Goal: Task Accomplishment & Management: Manage account settings

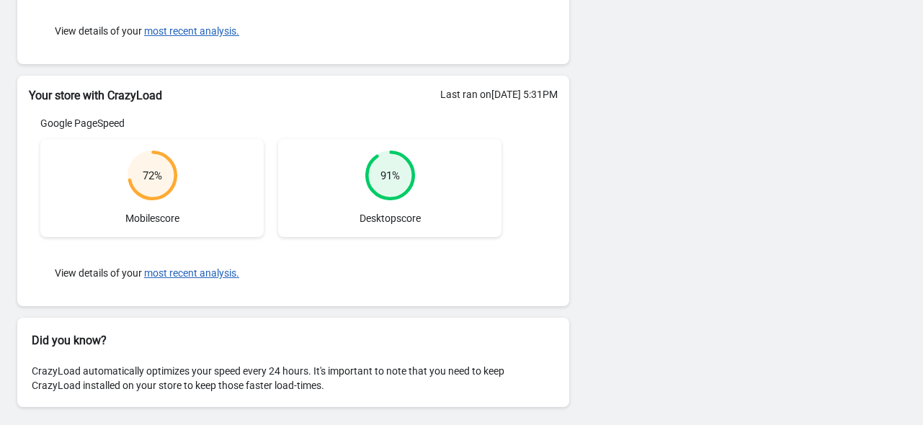
scroll to position [342, 0]
click at [184, 231] on div "72 % Mobile score" at bounding box center [151, 188] width 223 height 98
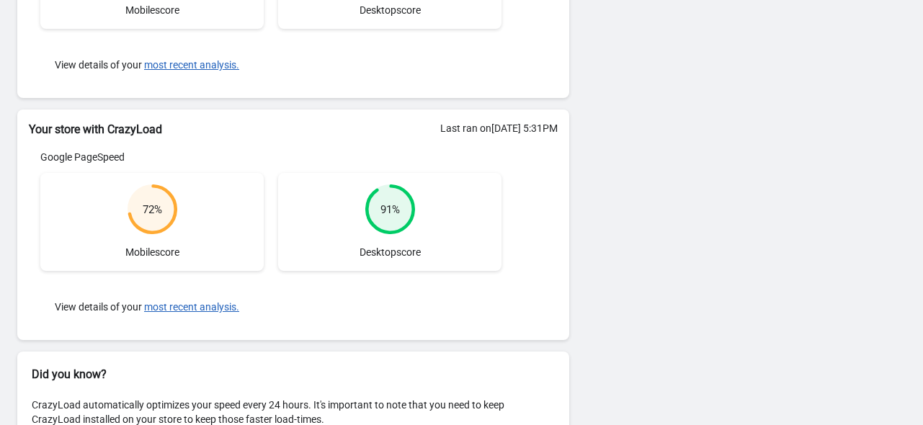
scroll to position [342, 0]
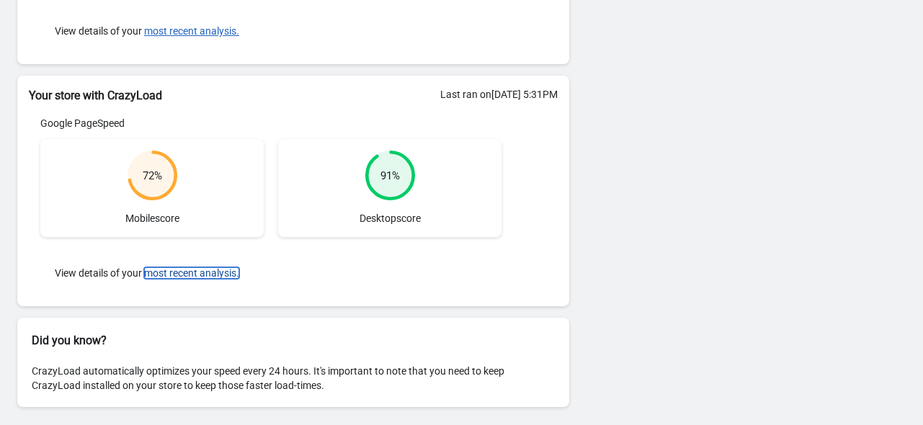
click at [191, 270] on button "most recent analysis." at bounding box center [191, 273] width 95 height 12
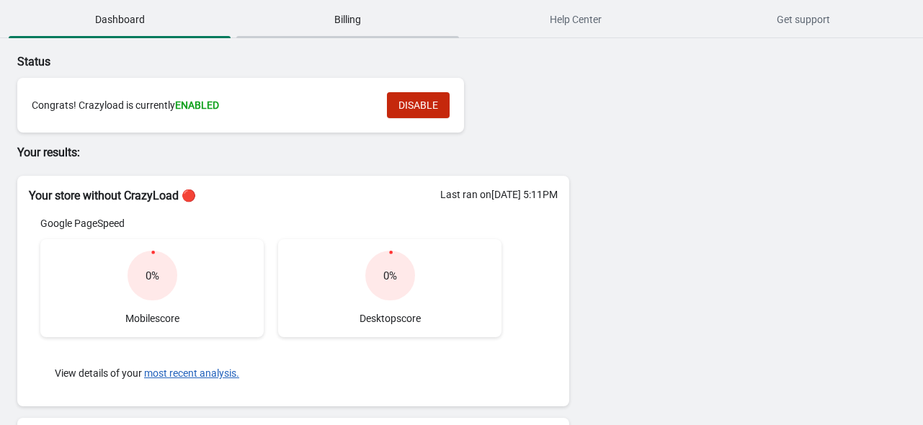
click at [351, 24] on span "Billing" at bounding box center [347, 19] width 222 height 26
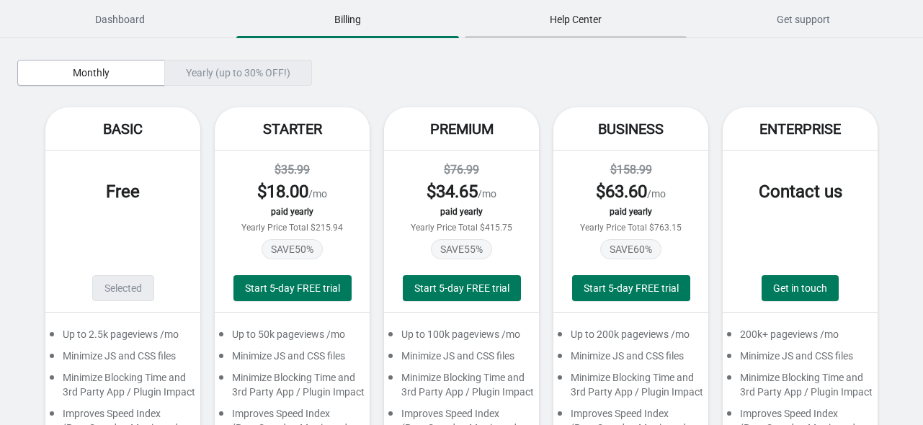
click at [542, 8] on span "Help Center" at bounding box center [576, 19] width 222 height 26
click at [795, 12] on span "Get support" at bounding box center [803, 19] width 222 height 26
